Goal: Task Accomplishment & Management: Complete application form

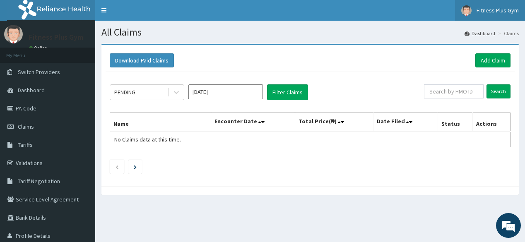
drag, startPoint x: 484, startPoint y: 10, endPoint x: 415, endPoint y: 258, distance: 257.3
click at [491, 60] on link "Add Claim" at bounding box center [493, 60] width 35 height 14
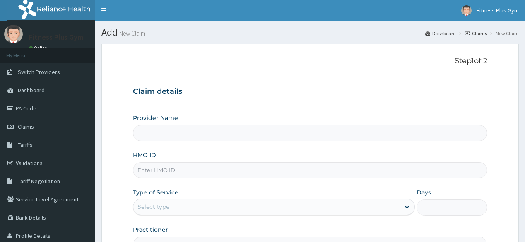
click at [179, 174] on input "HMO ID" at bounding box center [310, 170] width 354 height 16
type input "Fitness plus Gym"
type input "1"
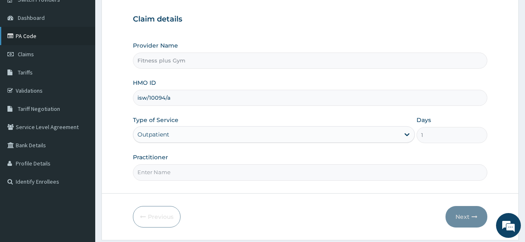
scroll to position [97, 0]
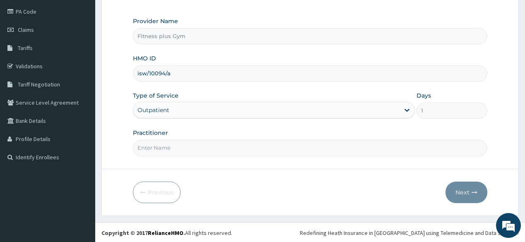
type input "isw/10094/a"
click at [159, 150] on input "Practitioner" at bounding box center [310, 148] width 354 height 16
type input "fitnessplus"
click at [471, 196] on button "Next" at bounding box center [467, 193] width 42 height 22
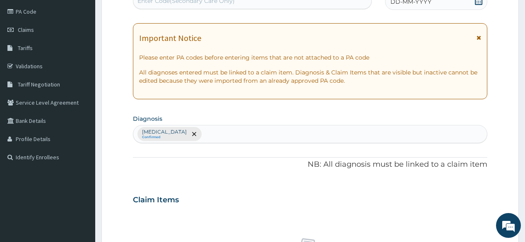
scroll to position [0, 0]
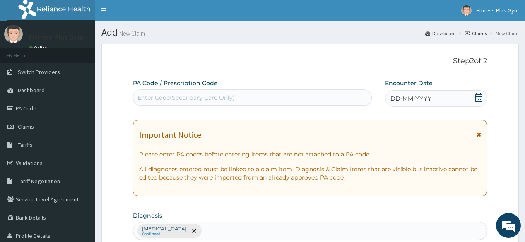
click at [190, 92] on div "Enter Code(Secondary Care Only)" at bounding box center [252, 97] width 238 height 13
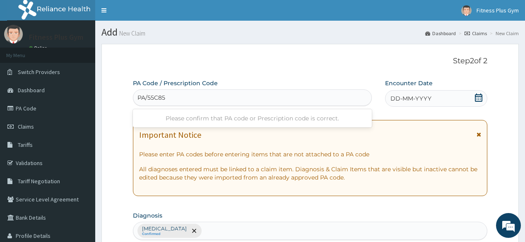
type input "PA/55C85C"
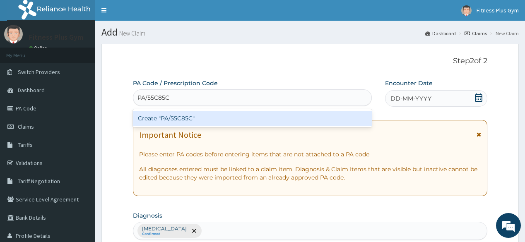
click at [185, 119] on div "Create "PA/55C85C"" at bounding box center [252, 118] width 239 height 15
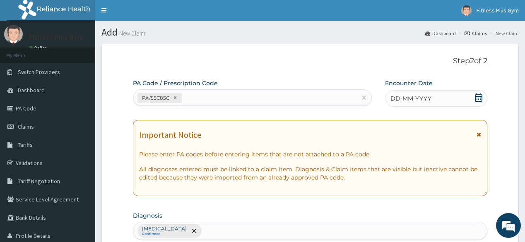
click at [418, 101] on span "DD-MM-YYYY" at bounding box center [411, 98] width 41 height 8
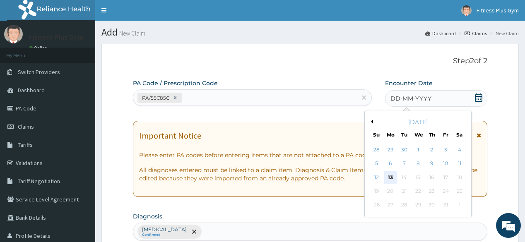
click at [392, 172] on div "13" at bounding box center [391, 178] width 12 height 12
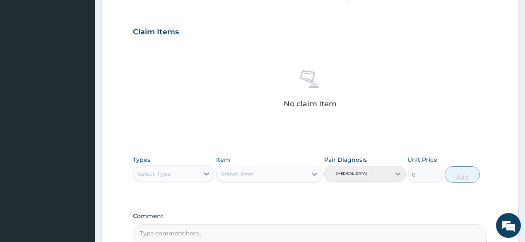
scroll to position [354, 0]
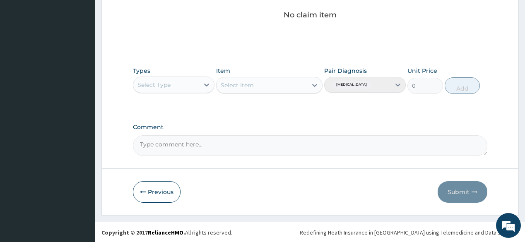
drag, startPoint x: 199, startPoint y: 84, endPoint x: 191, endPoint y: 84, distance: 7.0
click at [197, 84] on div "Select Type" at bounding box center [166, 84] width 66 height 13
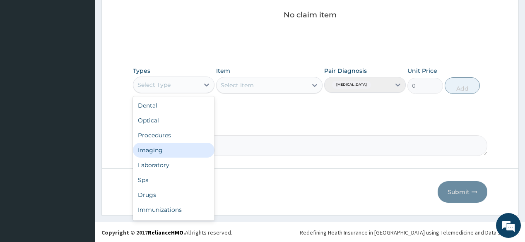
scroll to position [28, 0]
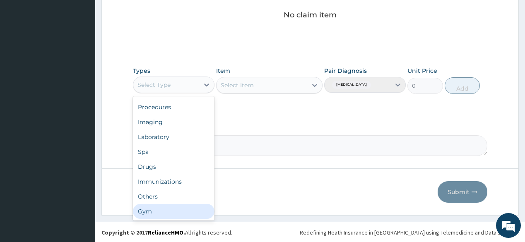
click at [169, 206] on div "Gym" at bounding box center [174, 211] width 82 height 15
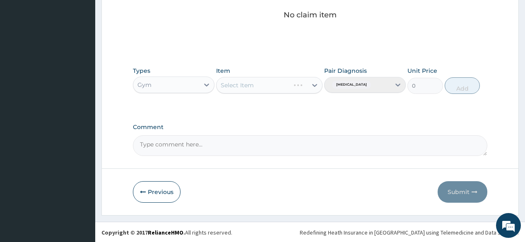
click at [281, 82] on div "Select Item" at bounding box center [269, 85] width 107 height 17
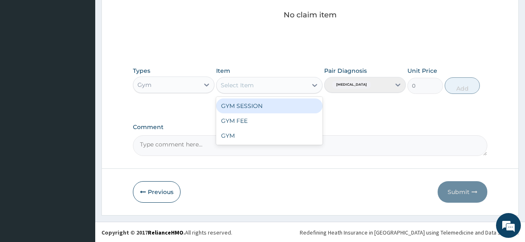
click at [281, 82] on div "Select Item" at bounding box center [262, 85] width 91 height 13
click at [273, 108] on div "GYM SESSION" at bounding box center [269, 106] width 107 height 15
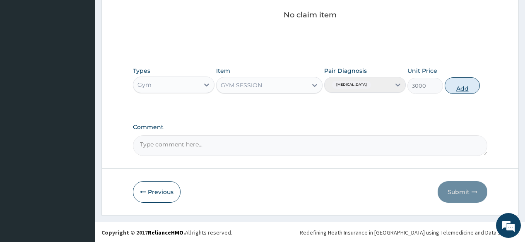
click at [478, 88] on button "Add" at bounding box center [463, 85] width 36 height 17
type input "0"
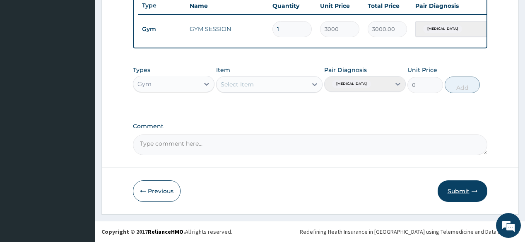
click at [471, 194] on button "Submit" at bounding box center [463, 192] width 50 height 22
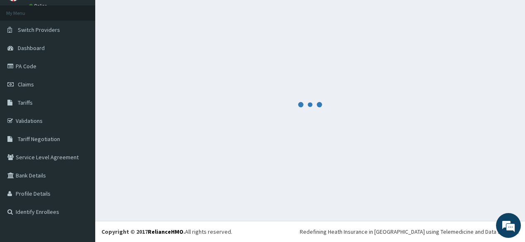
scroll to position [320, 0]
